Goal: Navigation & Orientation: Find specific page/section

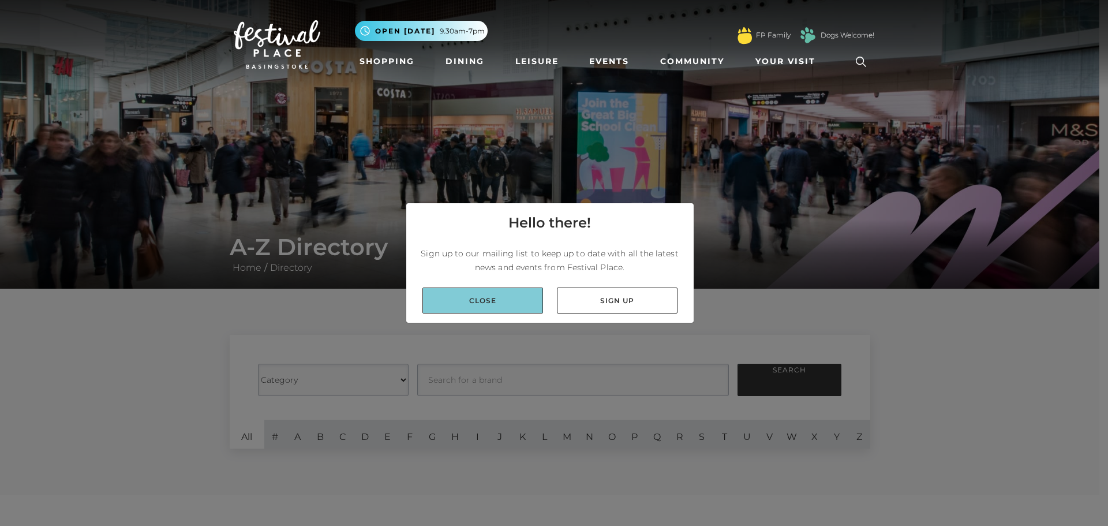
click at [484, 299] on link "Close" at bounding box center [482, 300] width 121 height 26
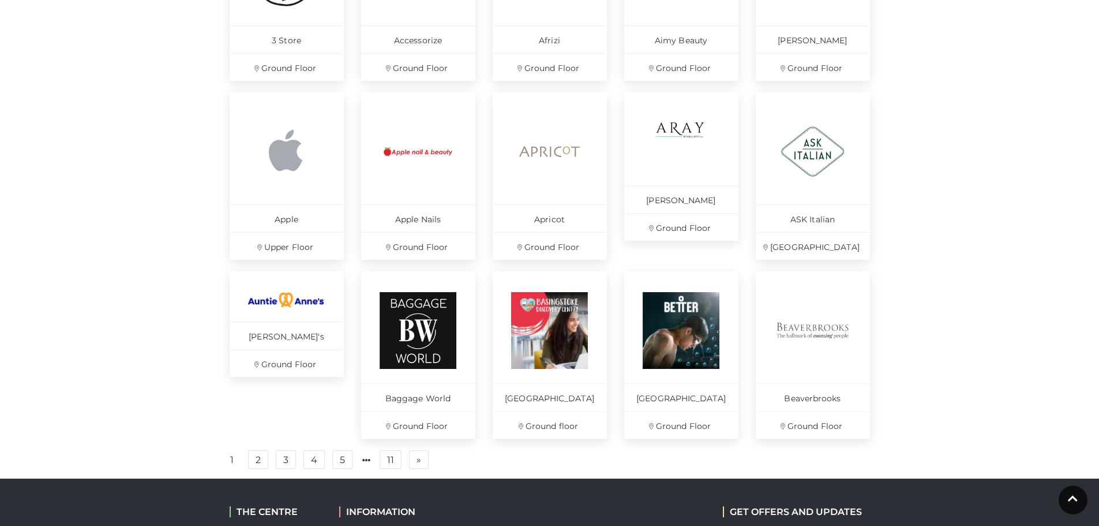
scroll to position [635, 0]
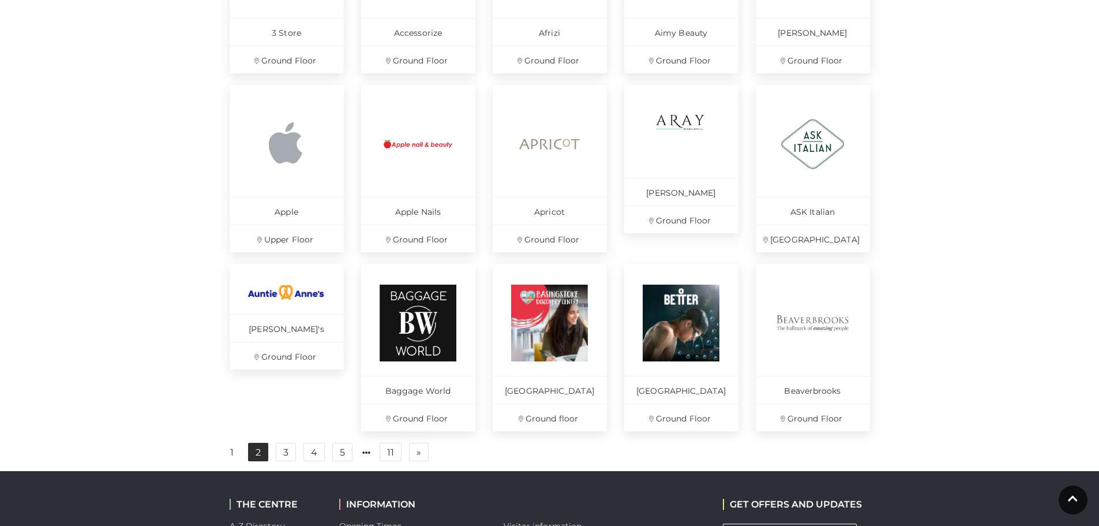
click at [258, 461] on link "2" at bounding box center [258, 451] width 20 height 18
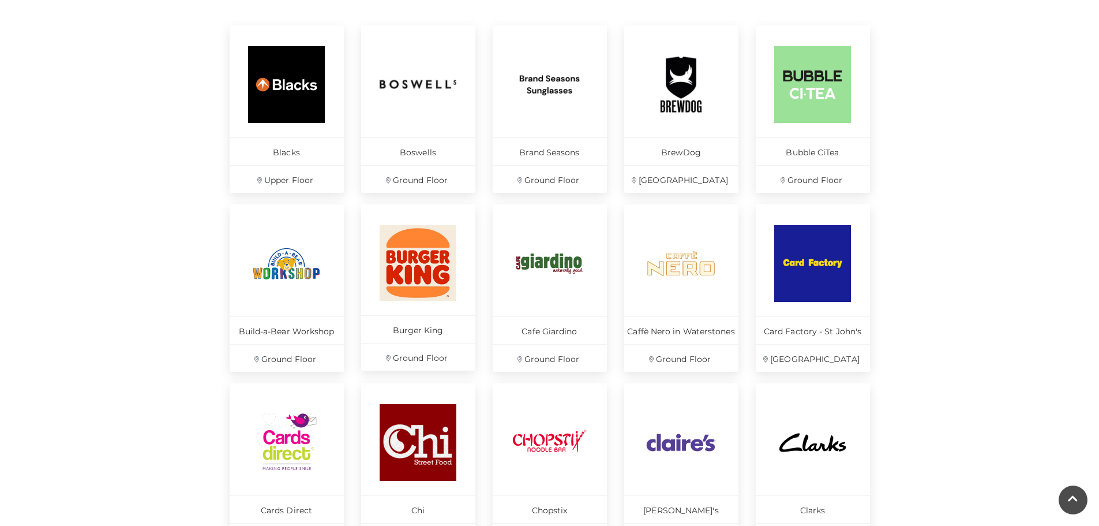
scroll to position [750, 0]
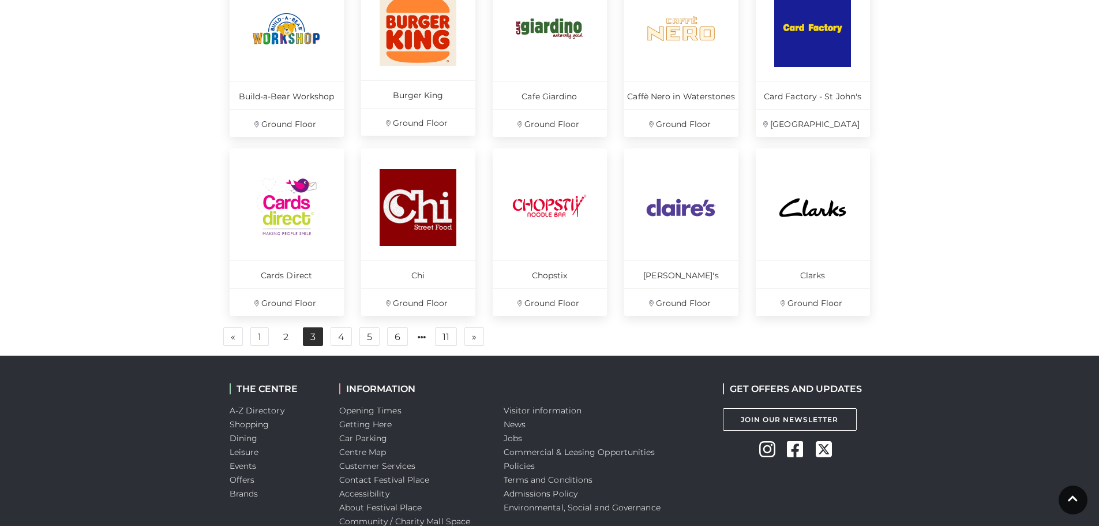
click at [315, 336] on link "3" at bounding box center [313, 336] width 20 height 18
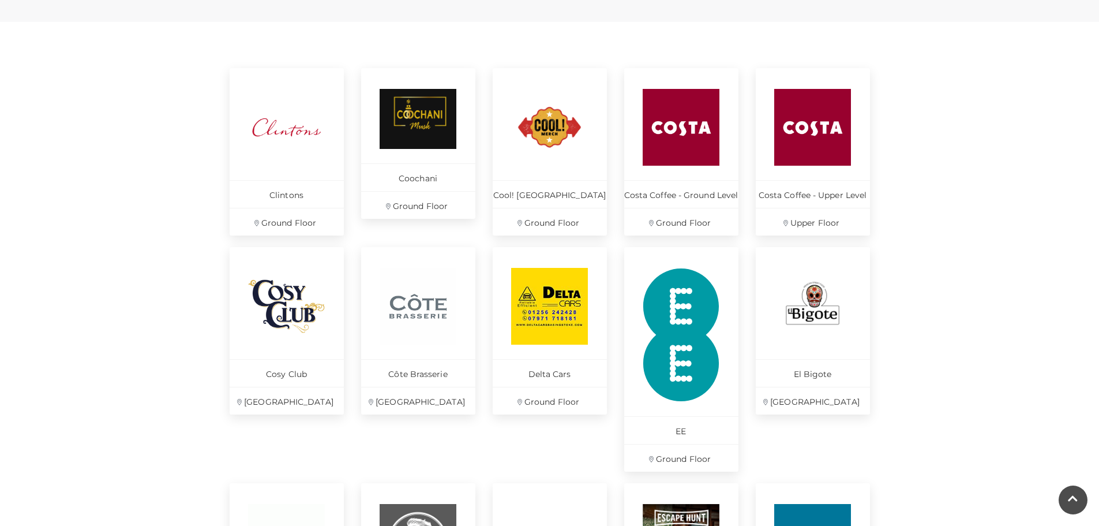
scroll to position [461, 0]
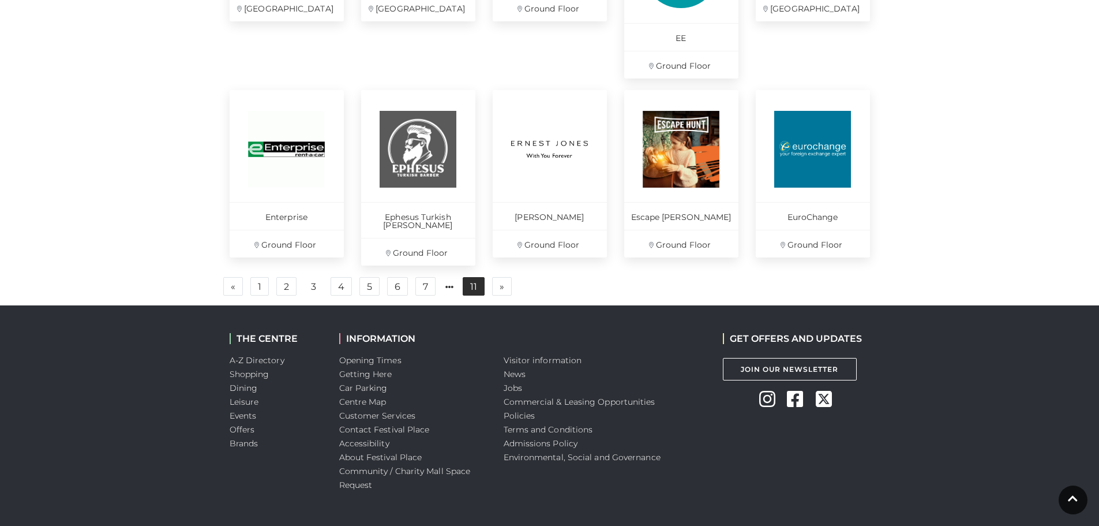
drag, startPoint x: 340, startPoint y: 277, endPoint x: 477, endPoint y: 275, distance: 136.7
click at [340, 277] on link "4" at bounding box center [341, 286] width 21 height 18
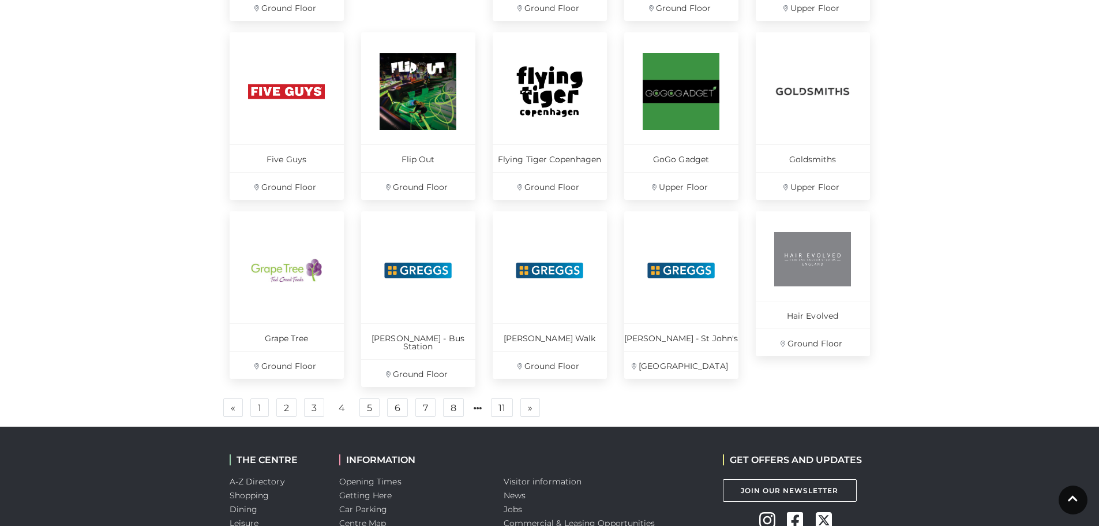
scroll to position [783, 0]
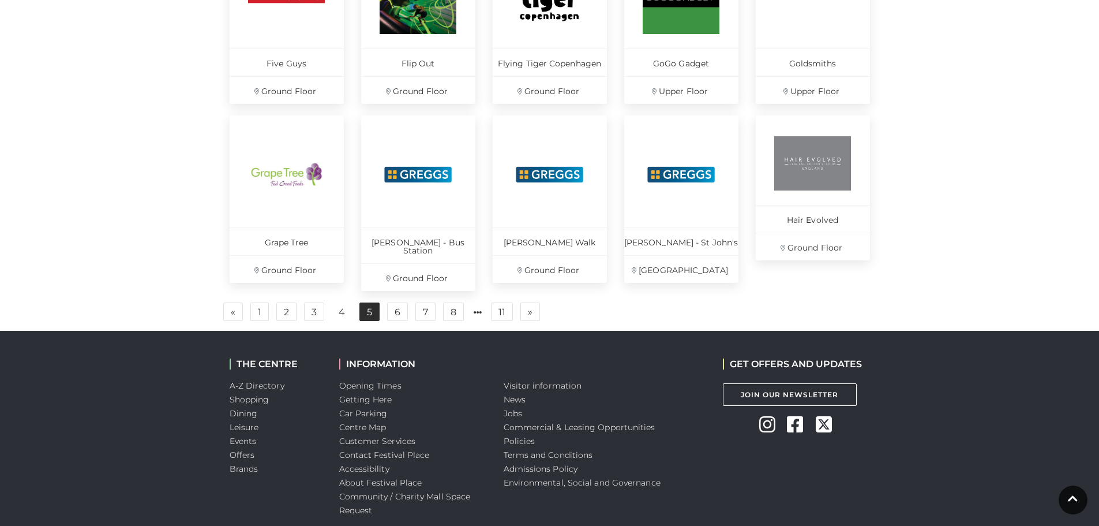
click at [369, 305] on link "5" at bounding box center [369, 311] width 20 height 18
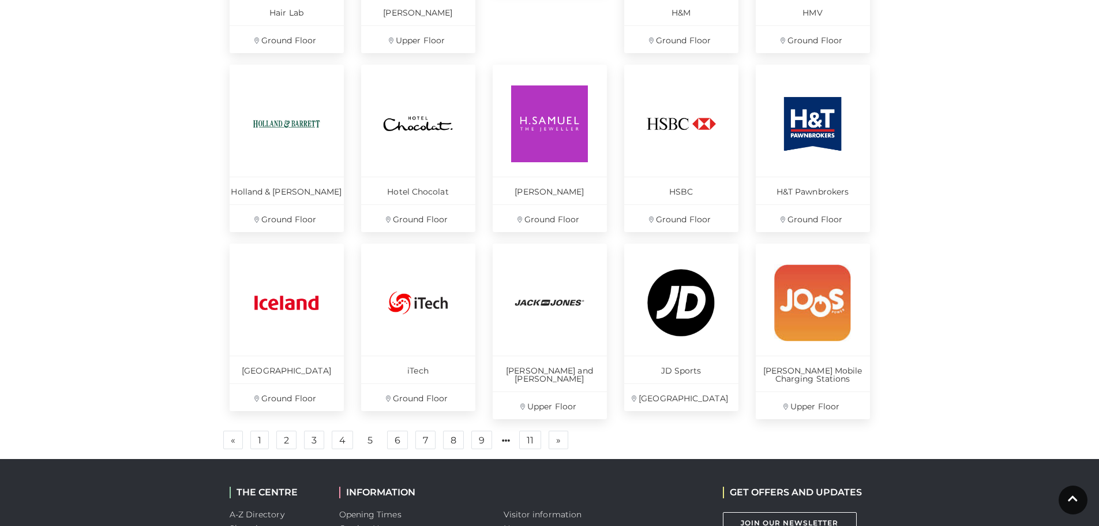
scroll to position [783, 0]
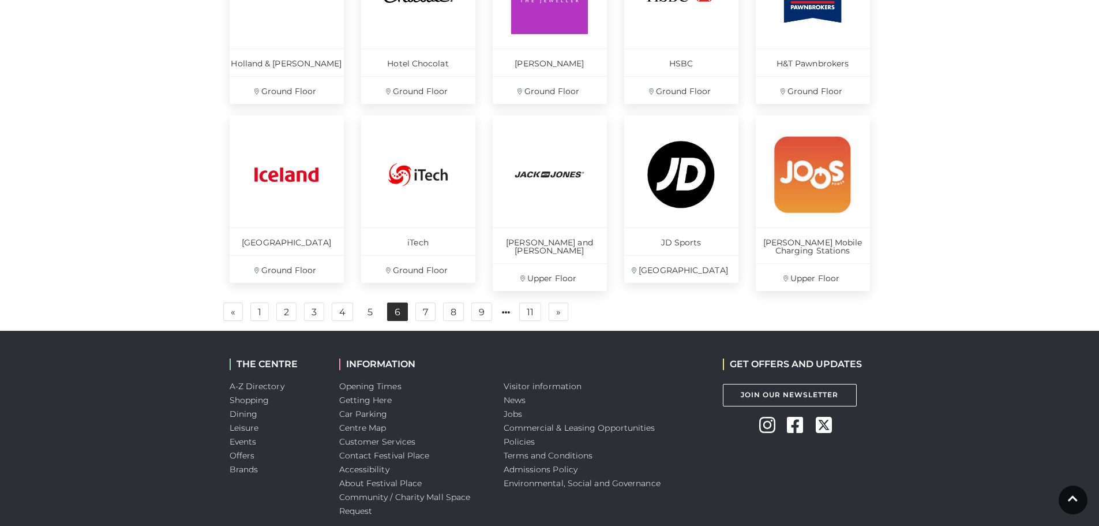
click at [397, 313] on link "6" at bounding box center [397, 311] width 21 height 18
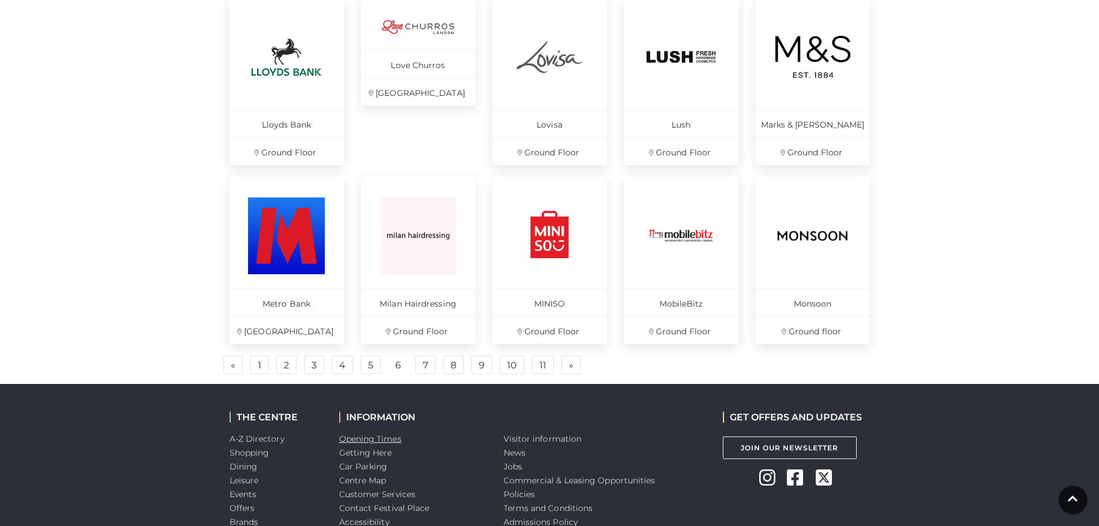
scroll to position [783, 0]
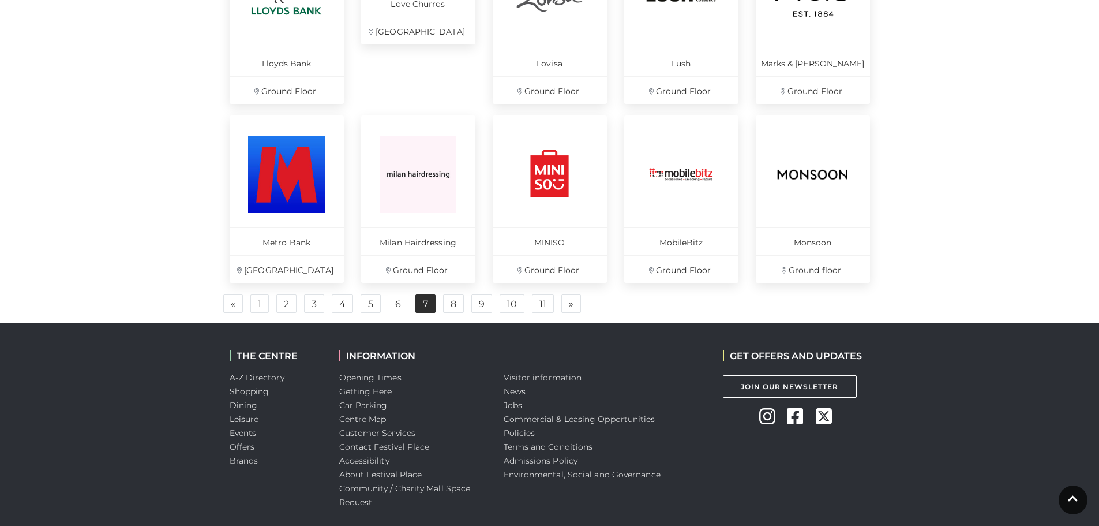
click at [417, 304] on link "7" at bounding box center [425, 303] width 20 height 18
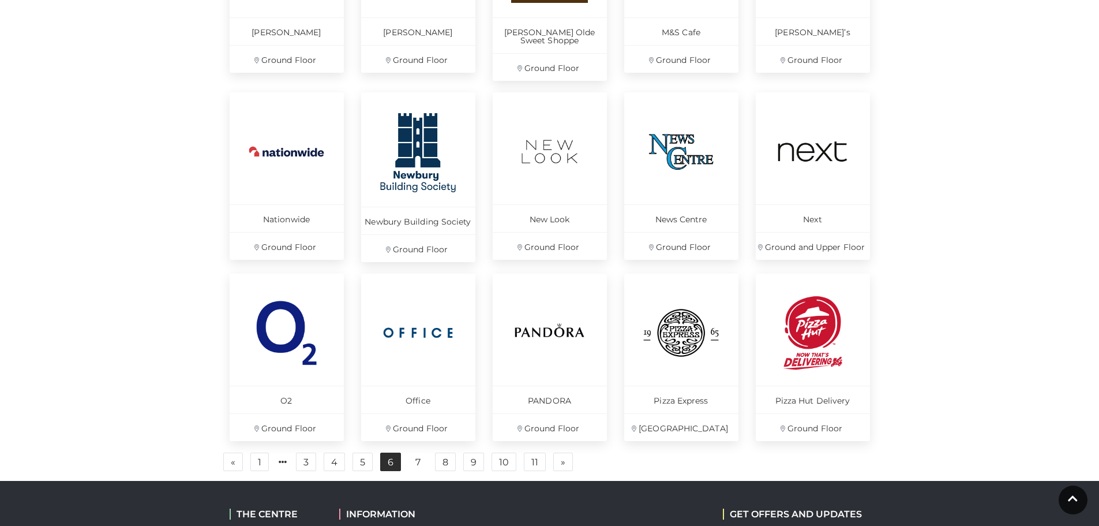
scroll to position [725, 0]
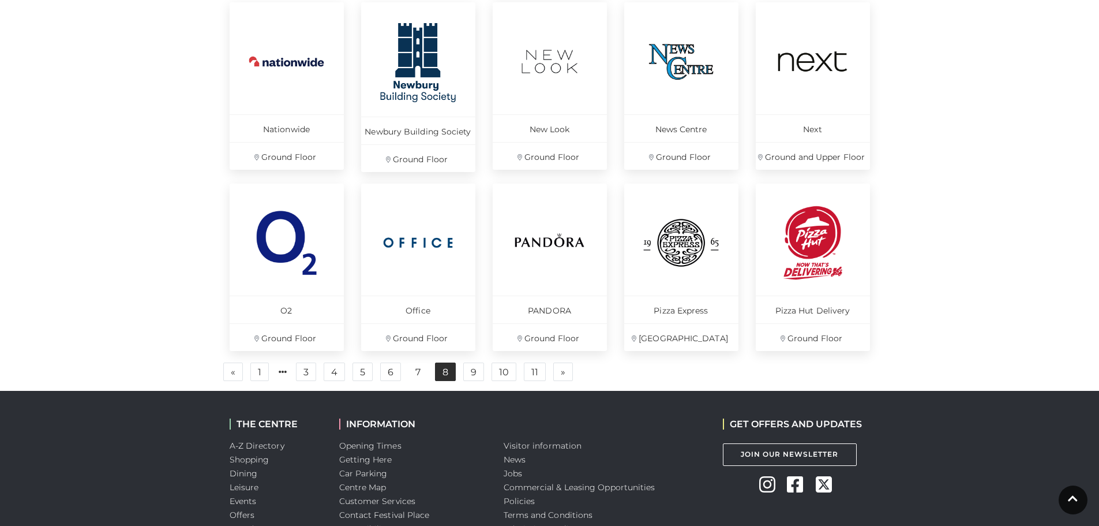
click at [444, 369] on link "8" at bounding box center [445, 371] width 21 height 18
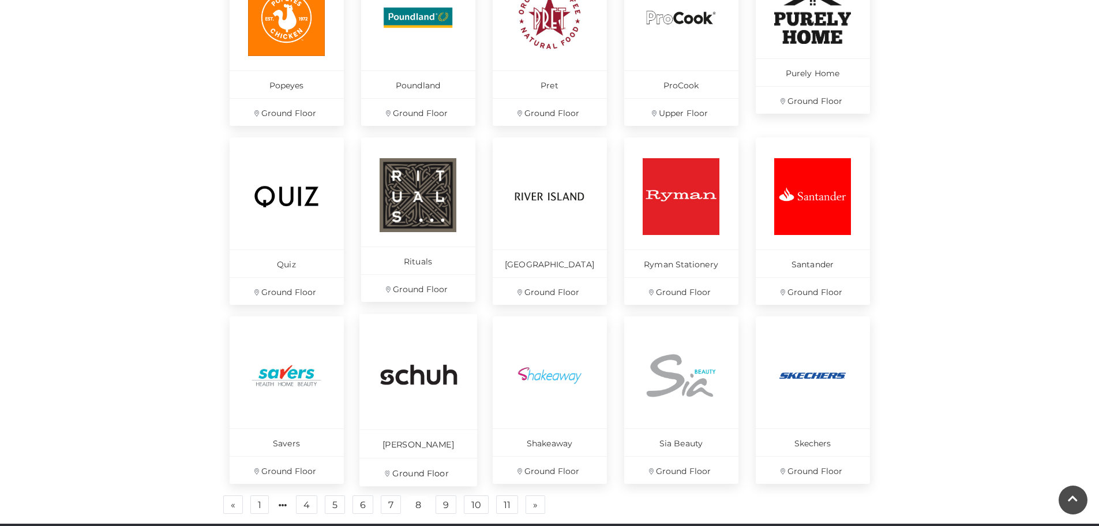
scroll to position [638, 0]
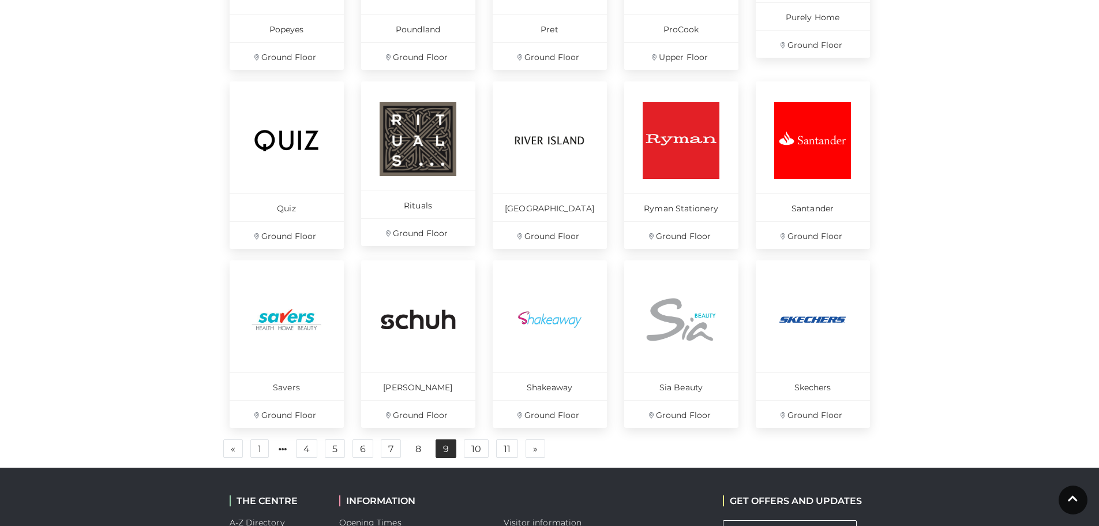
click at [446, 446] on link "9" at bounding box center [446, 448] width 21 height 18
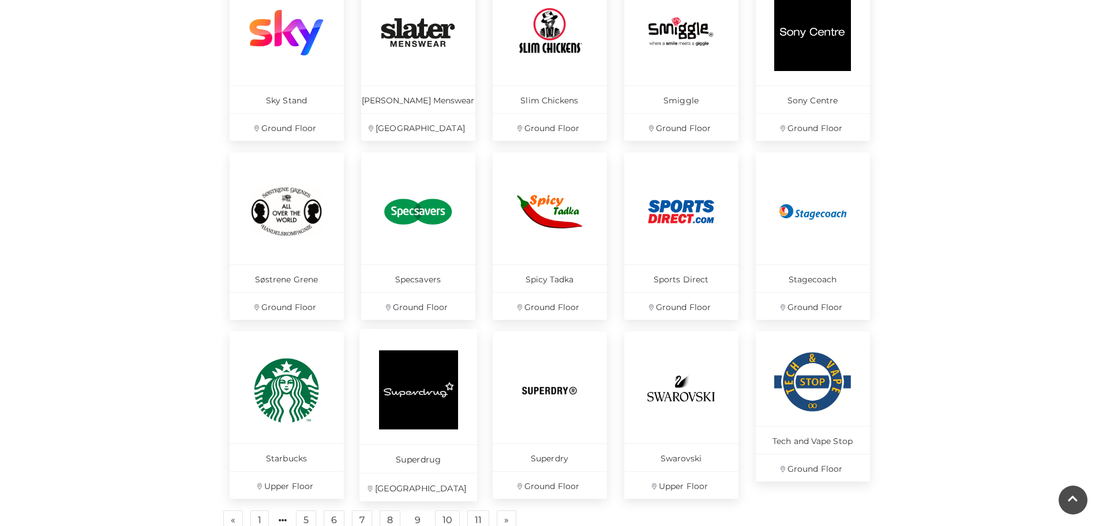
scroll to position [696, 0]
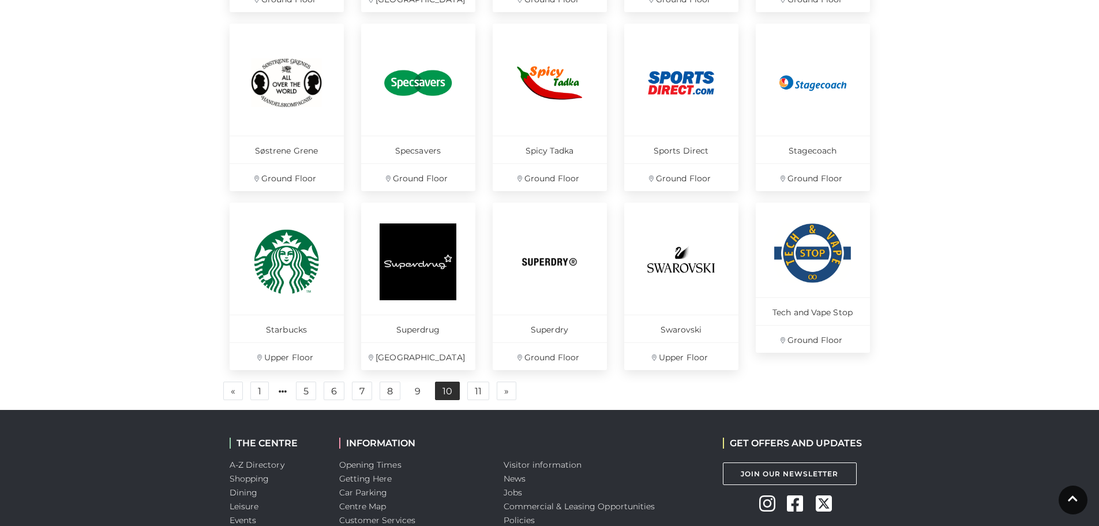
click at [452, 392] on link "10" at bounding box center [447, 390] width 25 height 18
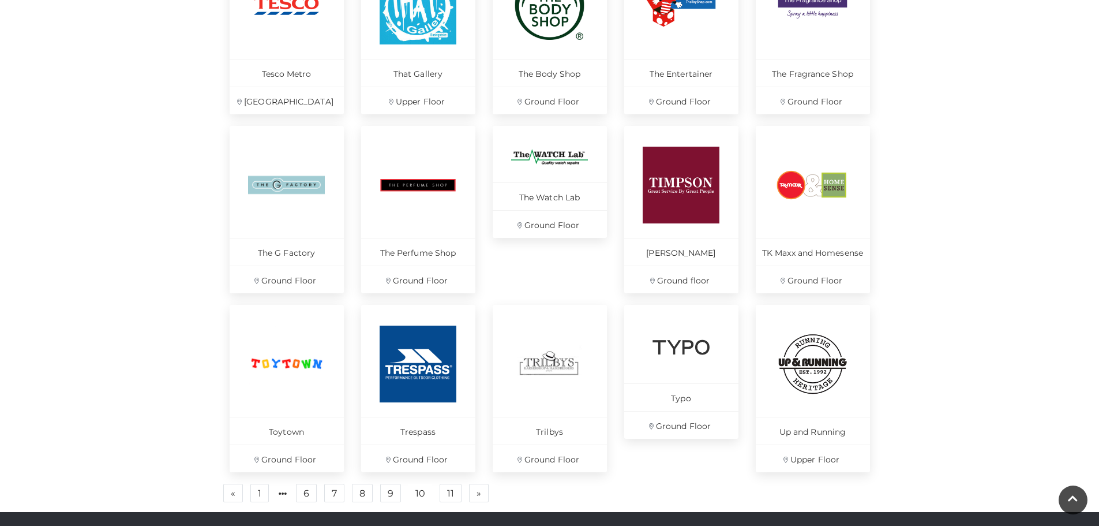
scroll to position [753, 0]
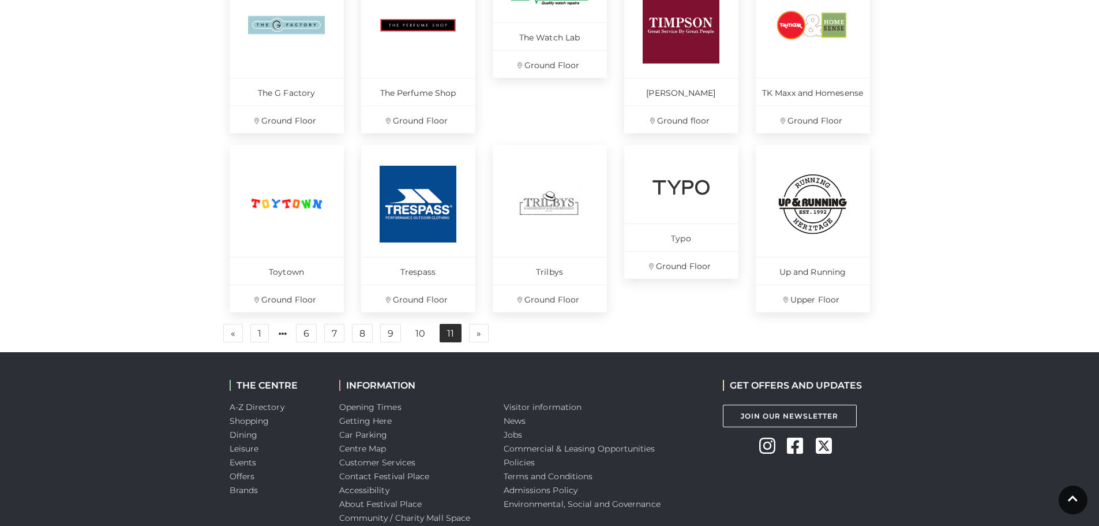
click at [449, 331] on link "11" at bounding box center [451, 333] width 22 height 18
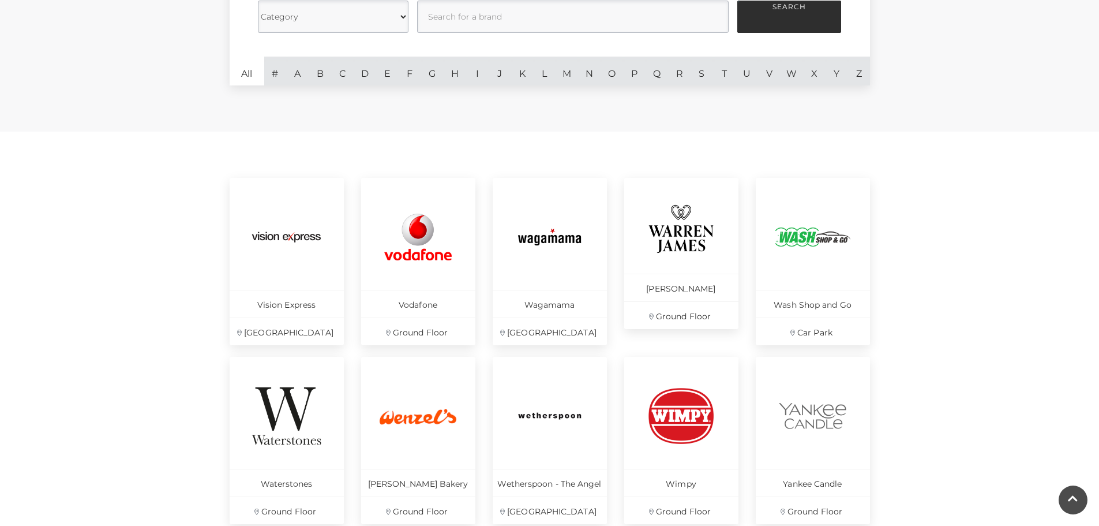
scroll to position [350, 0]
